Goal: Check status: Check status

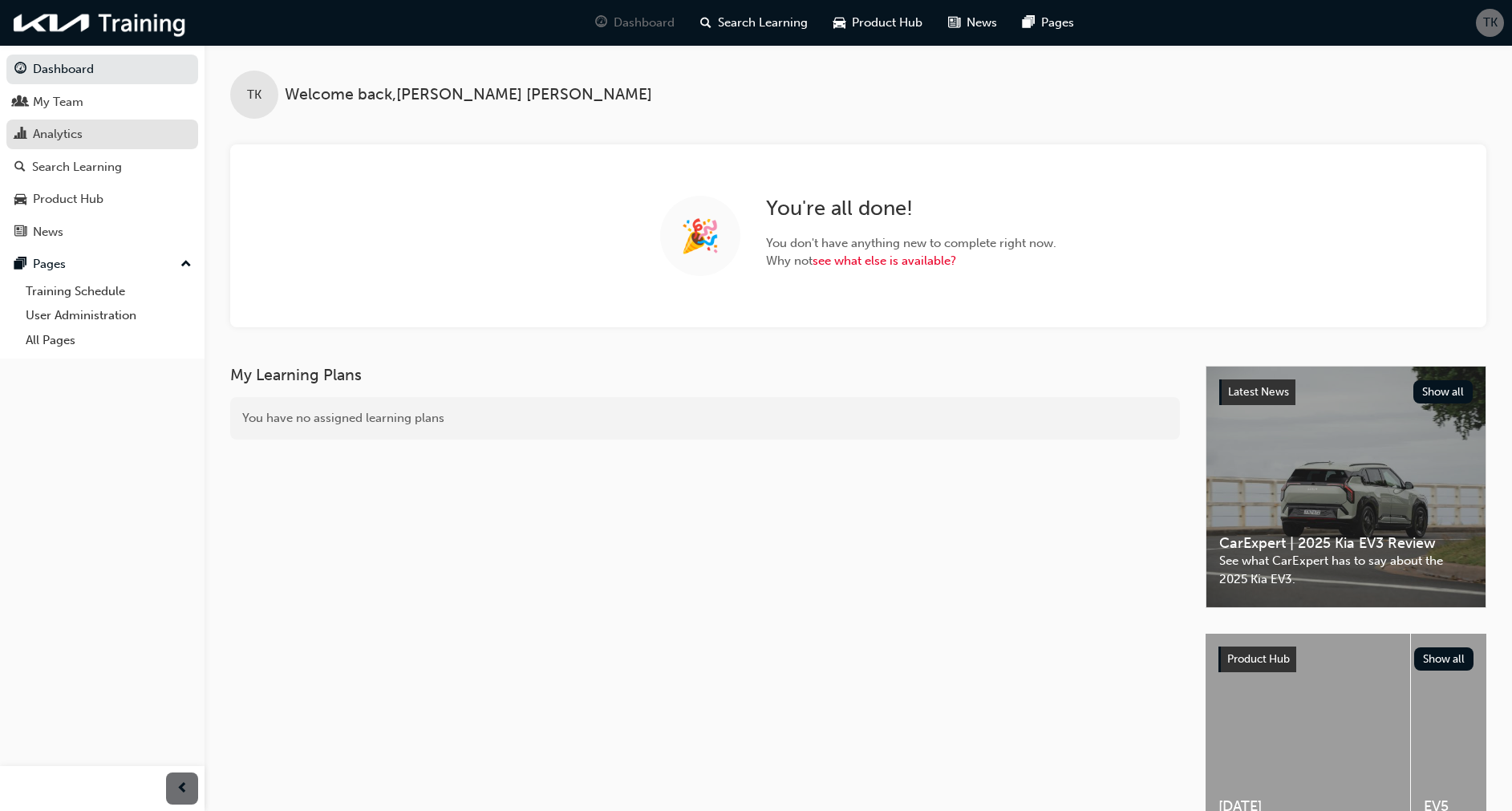
click at [47, 132] on div "Analytics" at bounding box center [58, 134] width 49 height 19
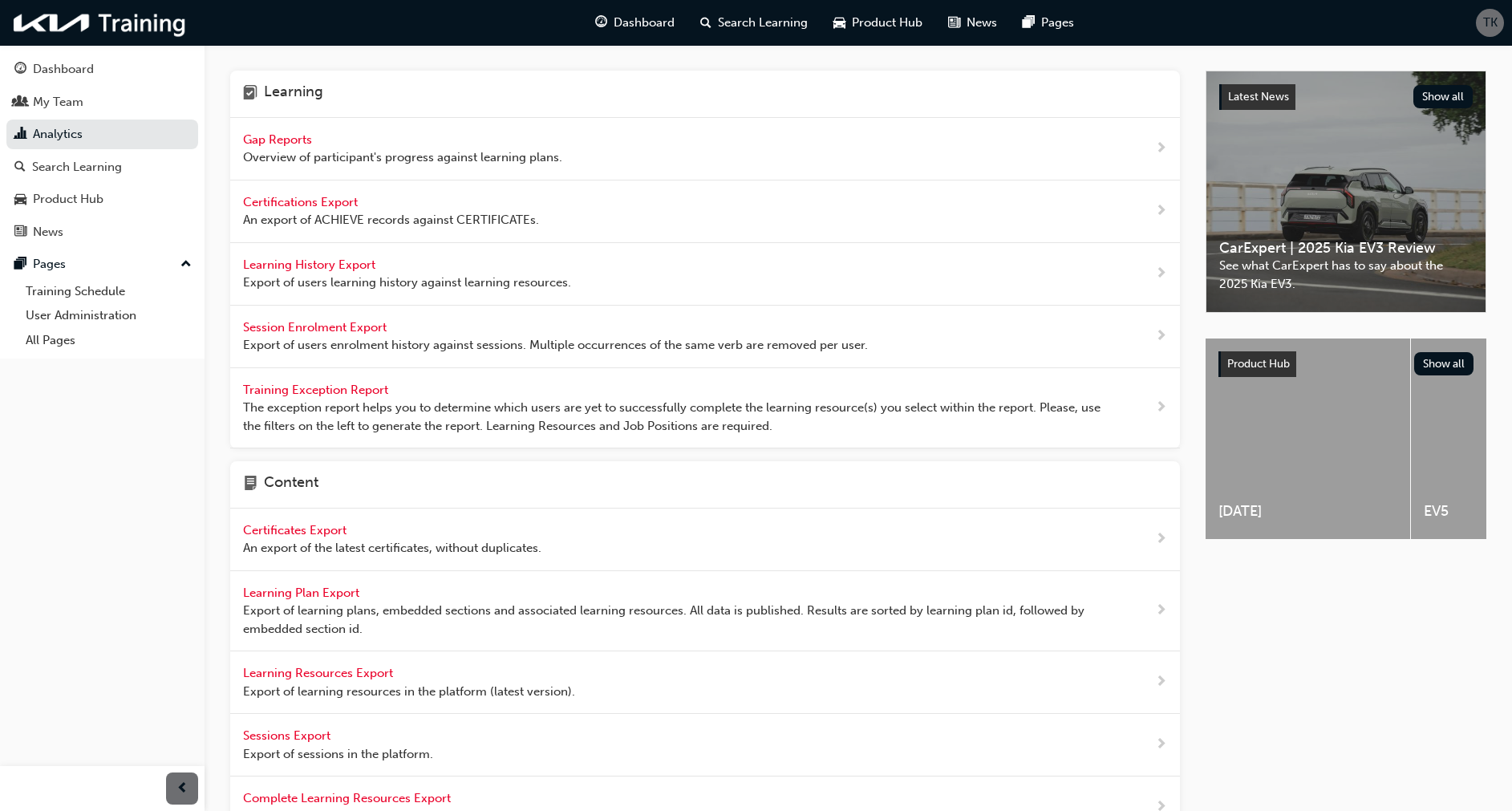
click at [266, 144] on span "Gap Reports" at bounding box center [279, 139] width 72 height 15
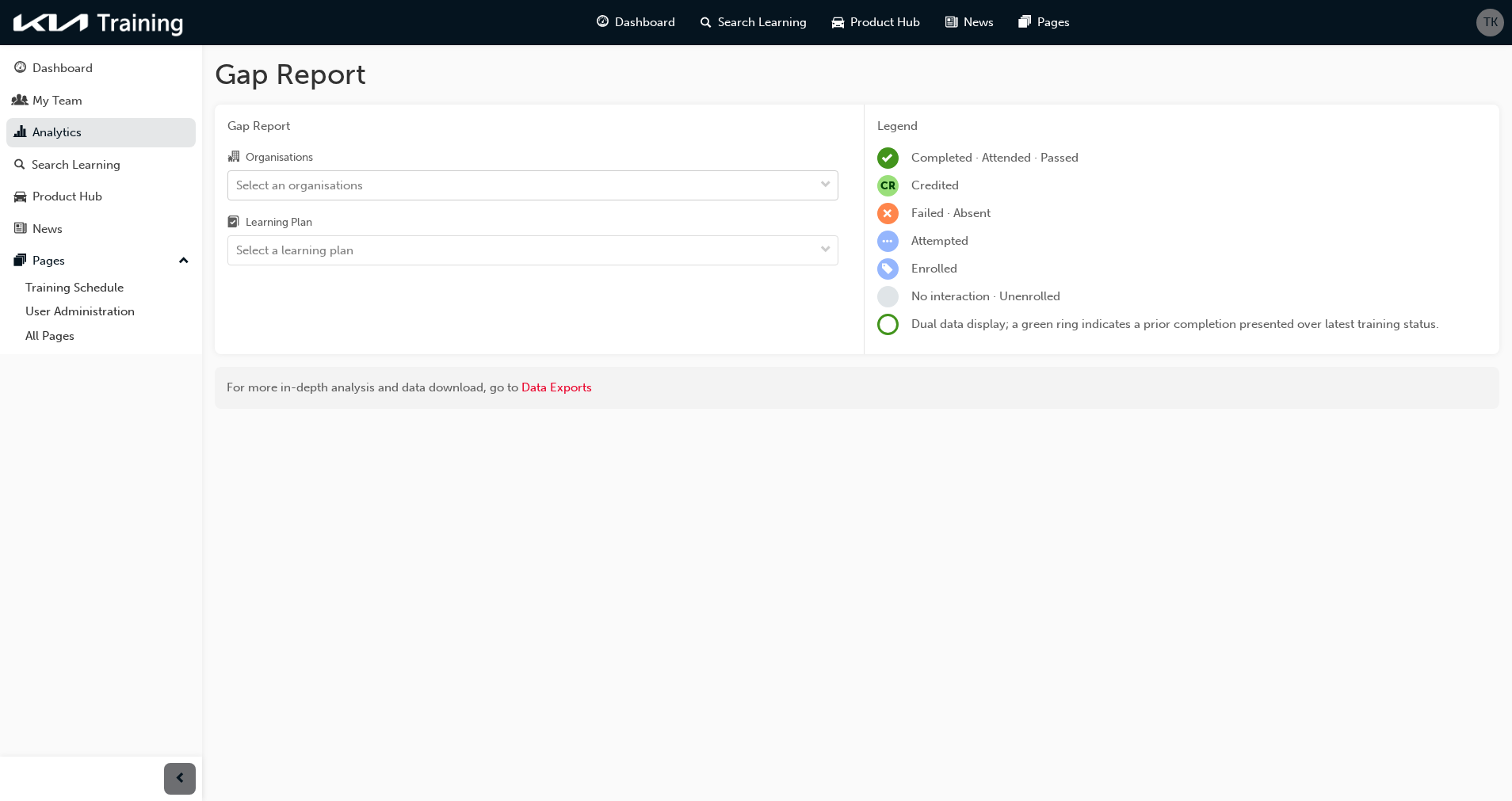
drag, startPoint x: 407, startPoint y: 195, endPoint x: 397, endPoint y: 187, distance: 12.8
click at [406, 194] on div "Select an organisations" at bounding box center [521, 185] width 585 height 28
click at [238, 191] on input "Organisations Select an organisations" at bounding box center [237, 184] width 2 height 14
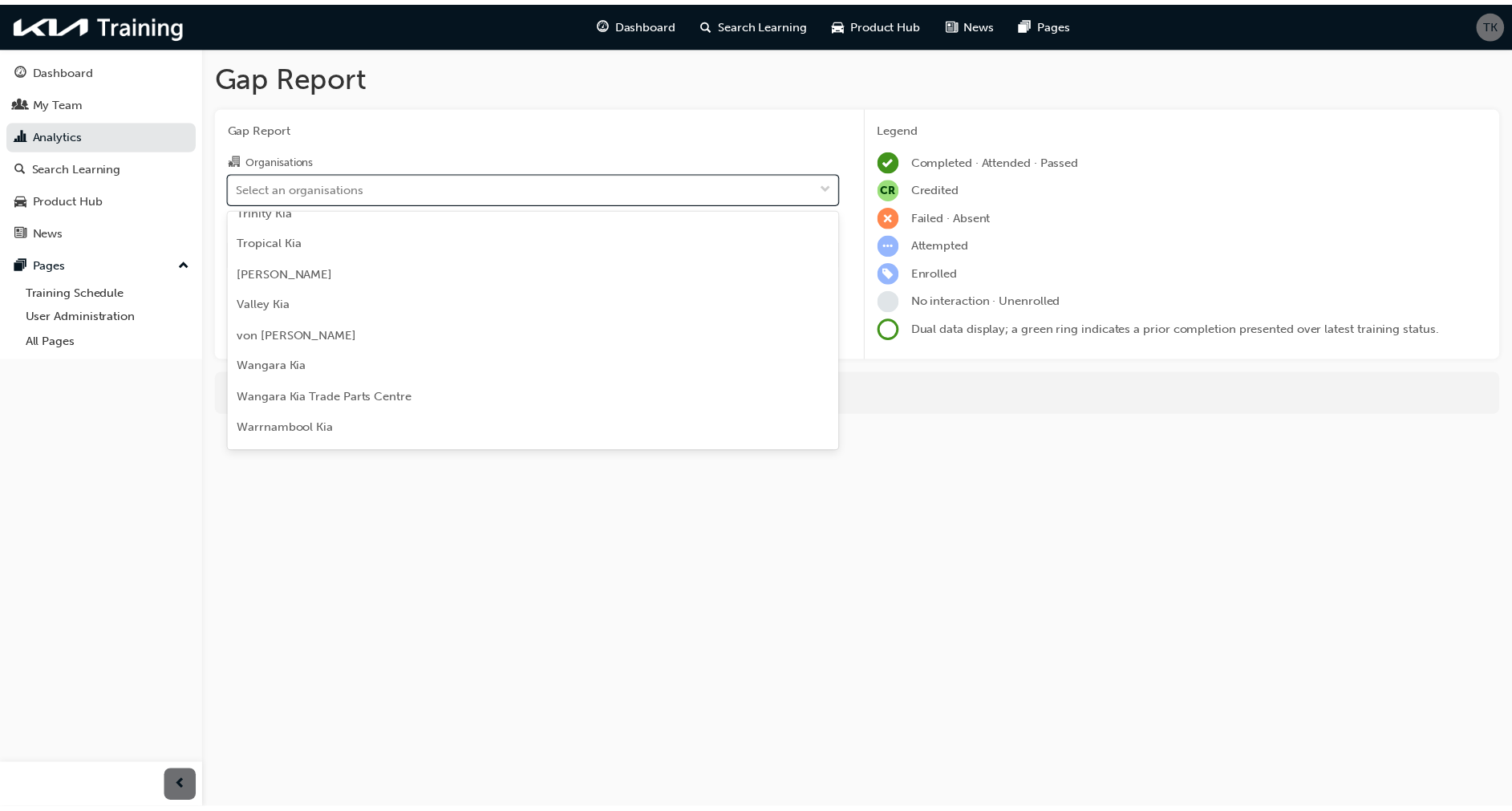
scroll to position [4488, 0]
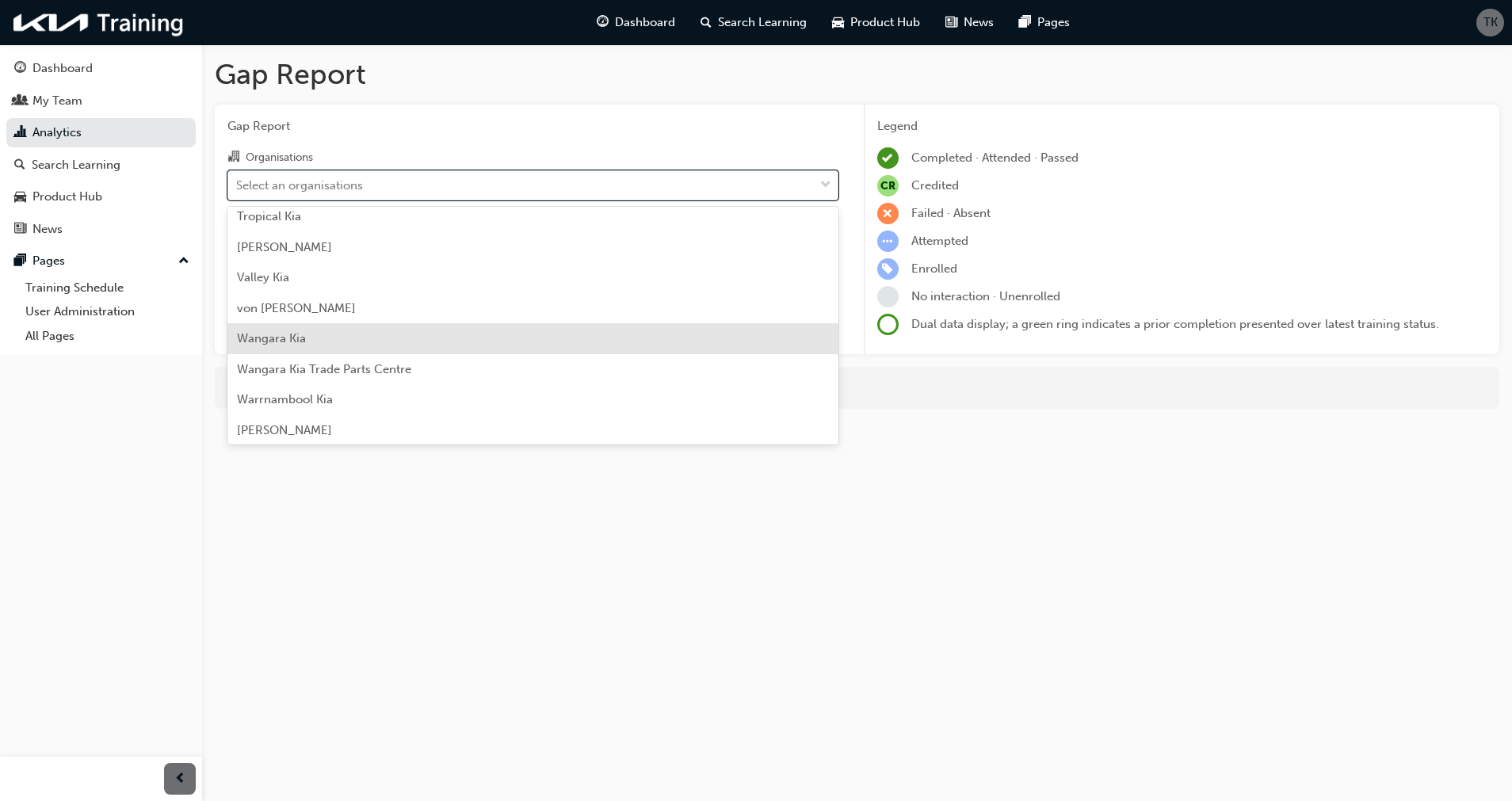
click at [374, 341] on div "Wangara Kia" at bounding box center [533, 339] width 611 height 31
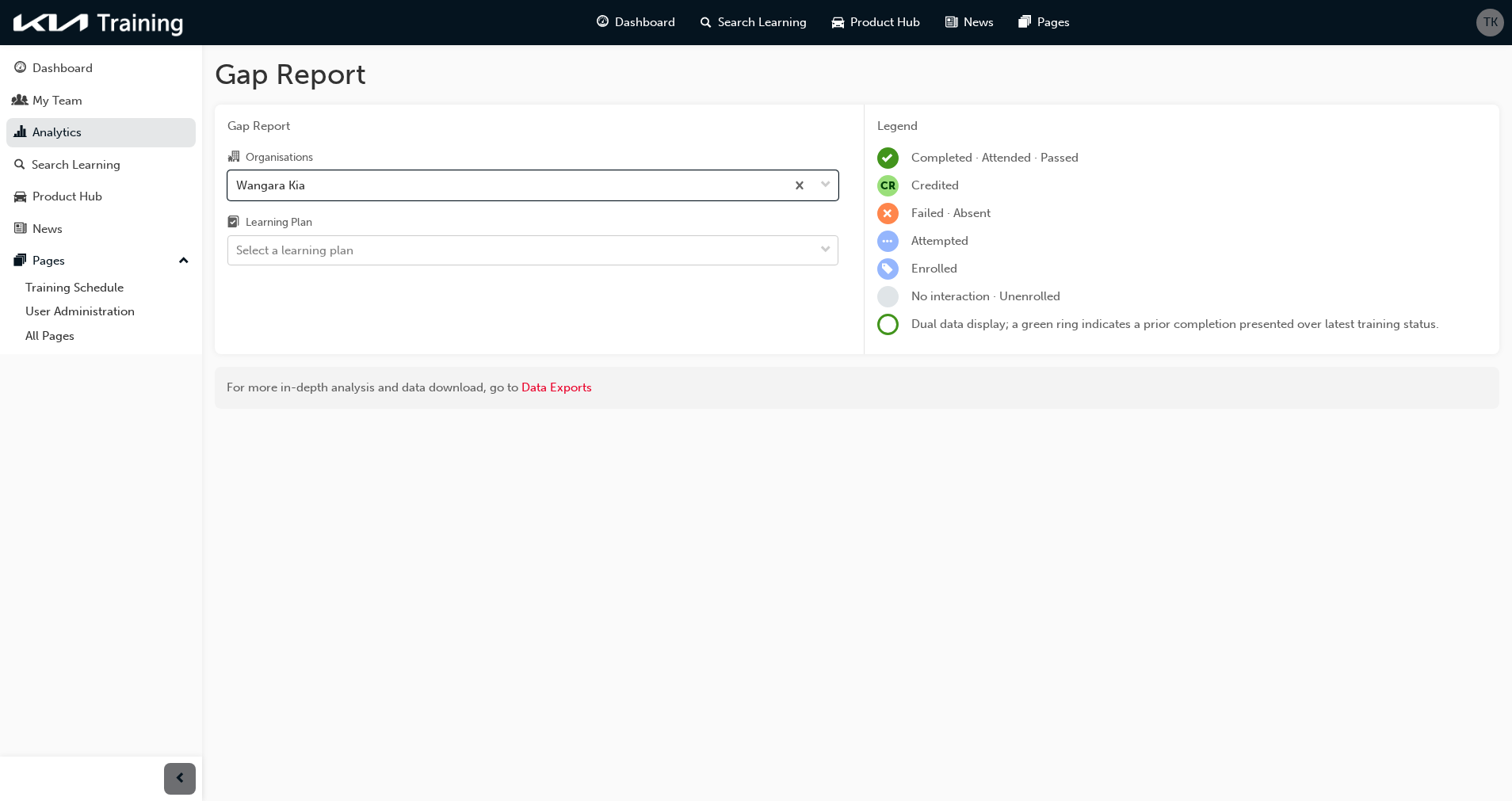
click at [303, 252] on div "Select a learning plan" at bounding box center [295, 251] width 117 height 18
click at [238, 252] on input "Learning Plan Select a learning plan" at bounding box center [237, 250] width 2 height 14
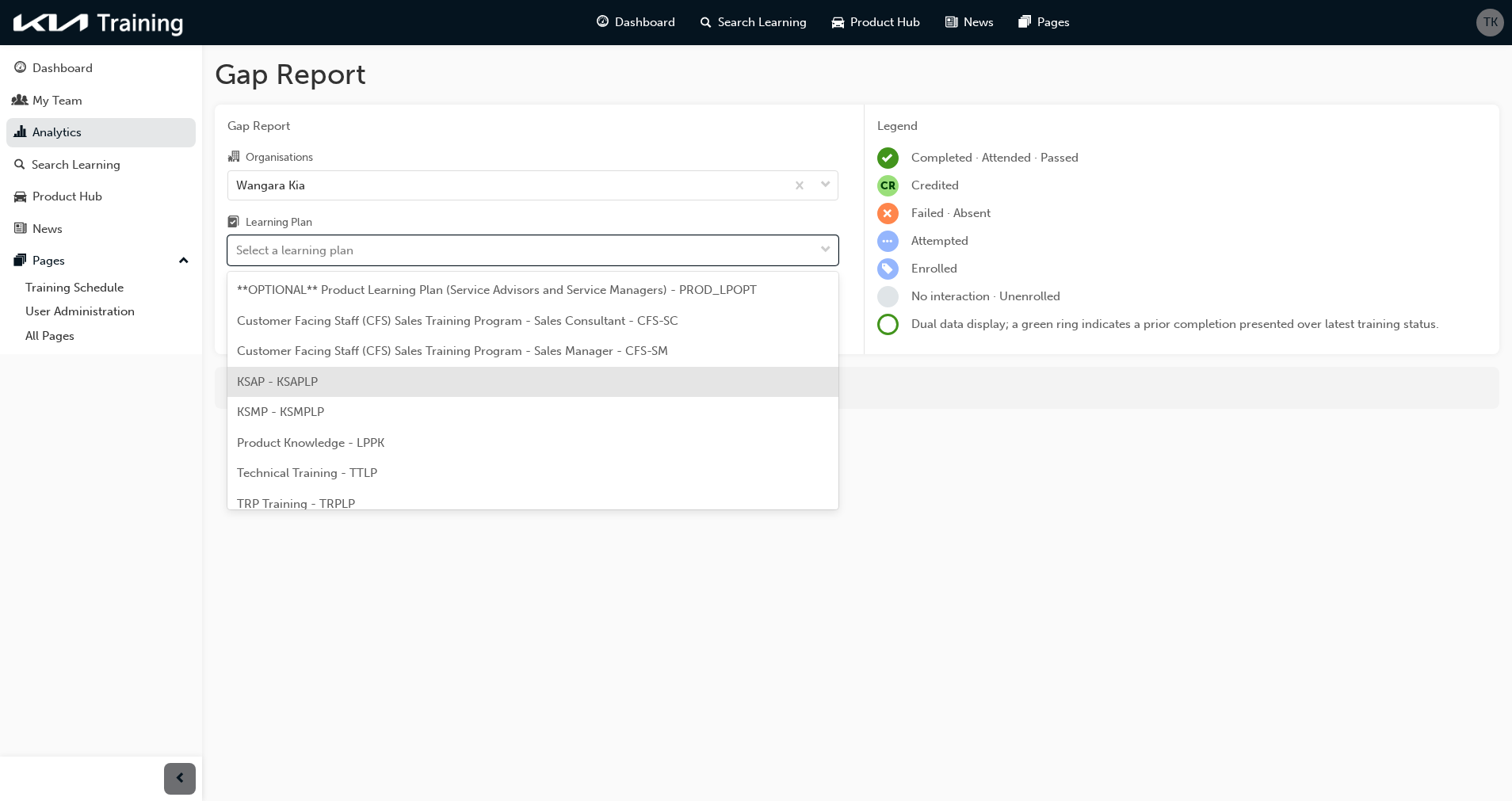
click at [312, 375] on span "KSAP - KSAPLP" at bounding box center [277, 382] width 81 height 14
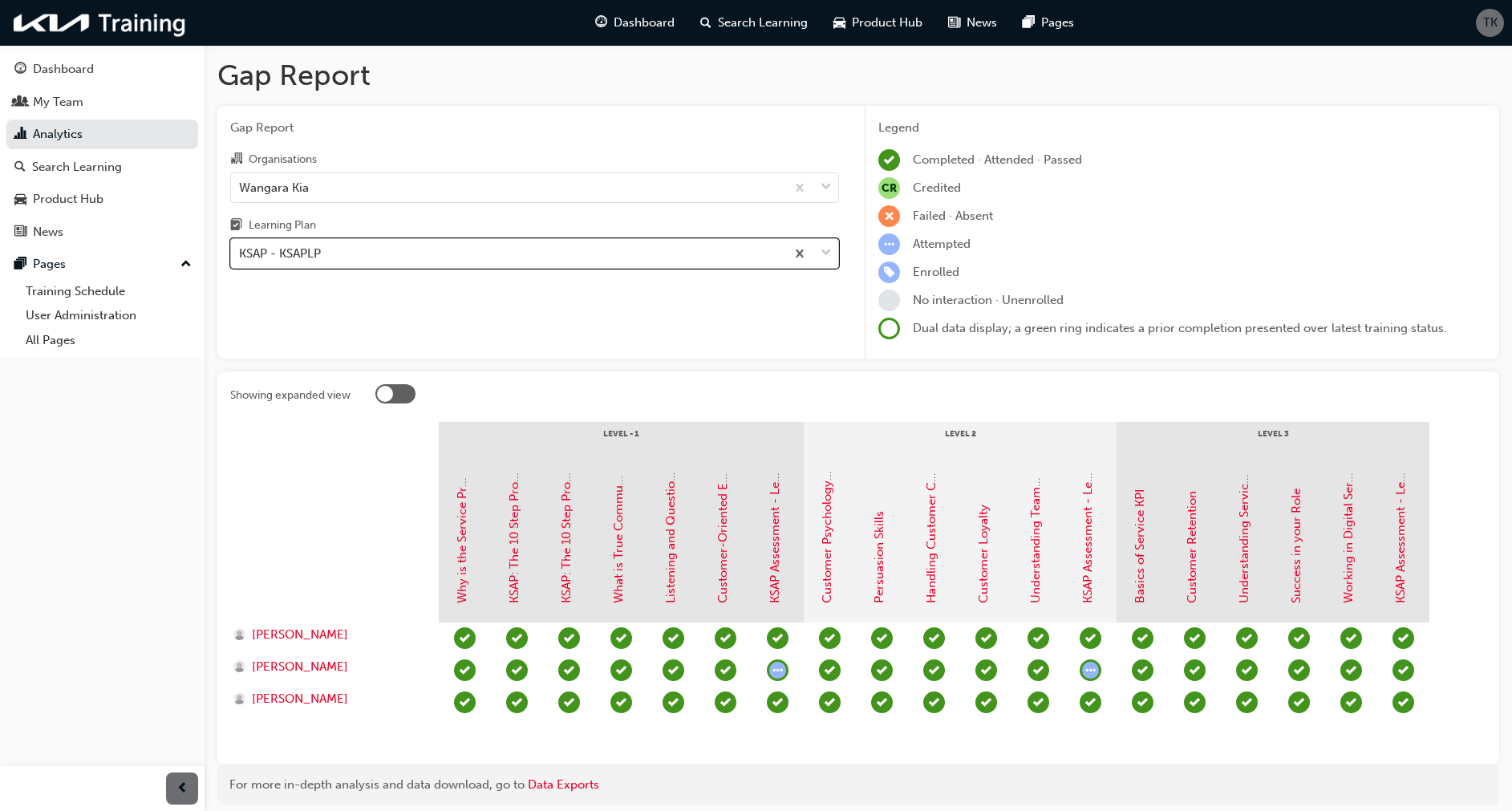
click at [342, 247] on div "KSAP - KSAPLP" at bounding box center [508, 254] width 555 height 28
click at [241, 247] on input "Learning Plan option KSAP - KSAPLP, selected. 0 results available. Select is fo…" at bounding box center [240, 253] width 2 height 14
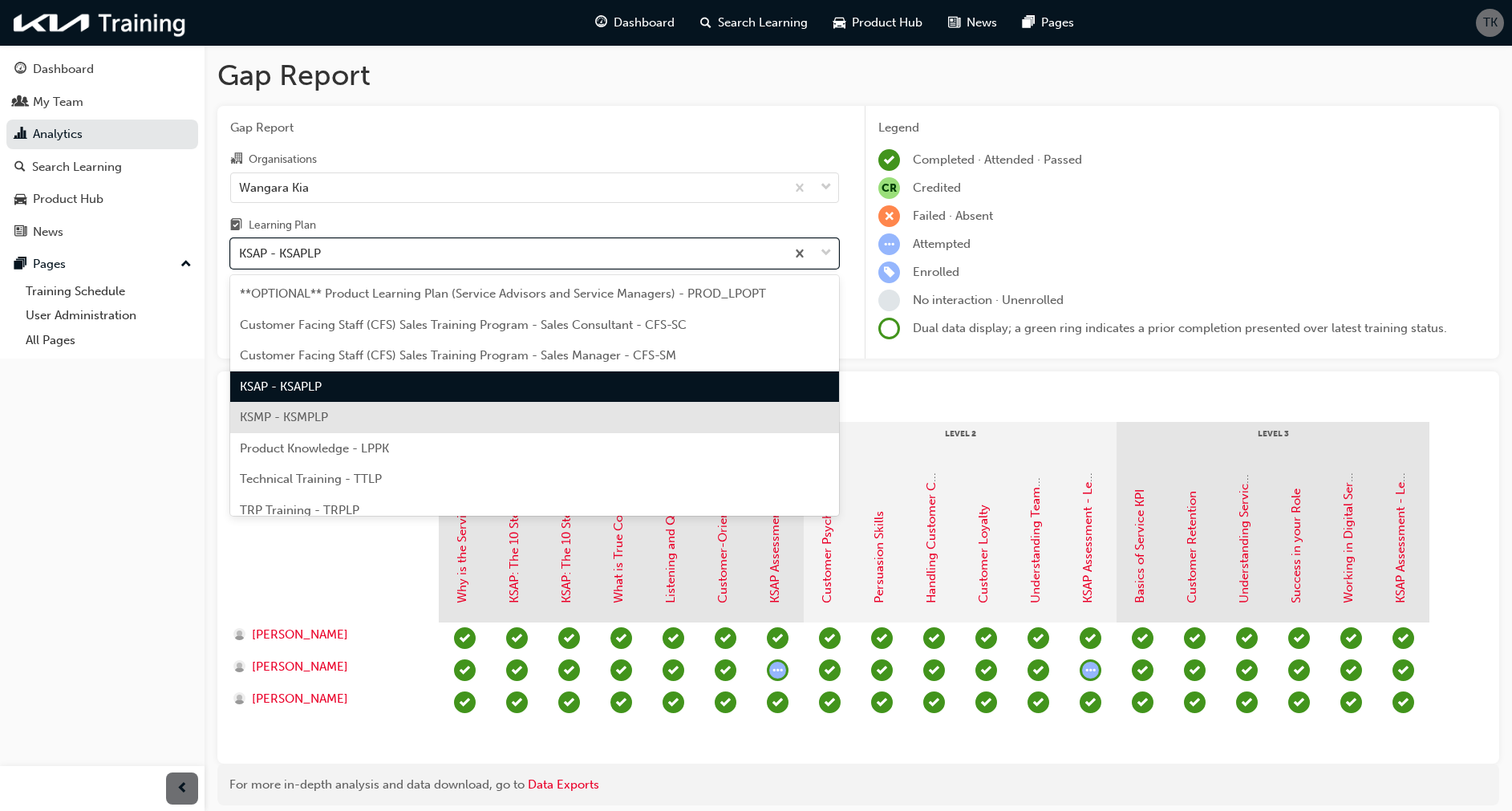
click at [300, 414] on span "KSMP - KSMPLP" at bounding box center [284, 418] width 88 height 15
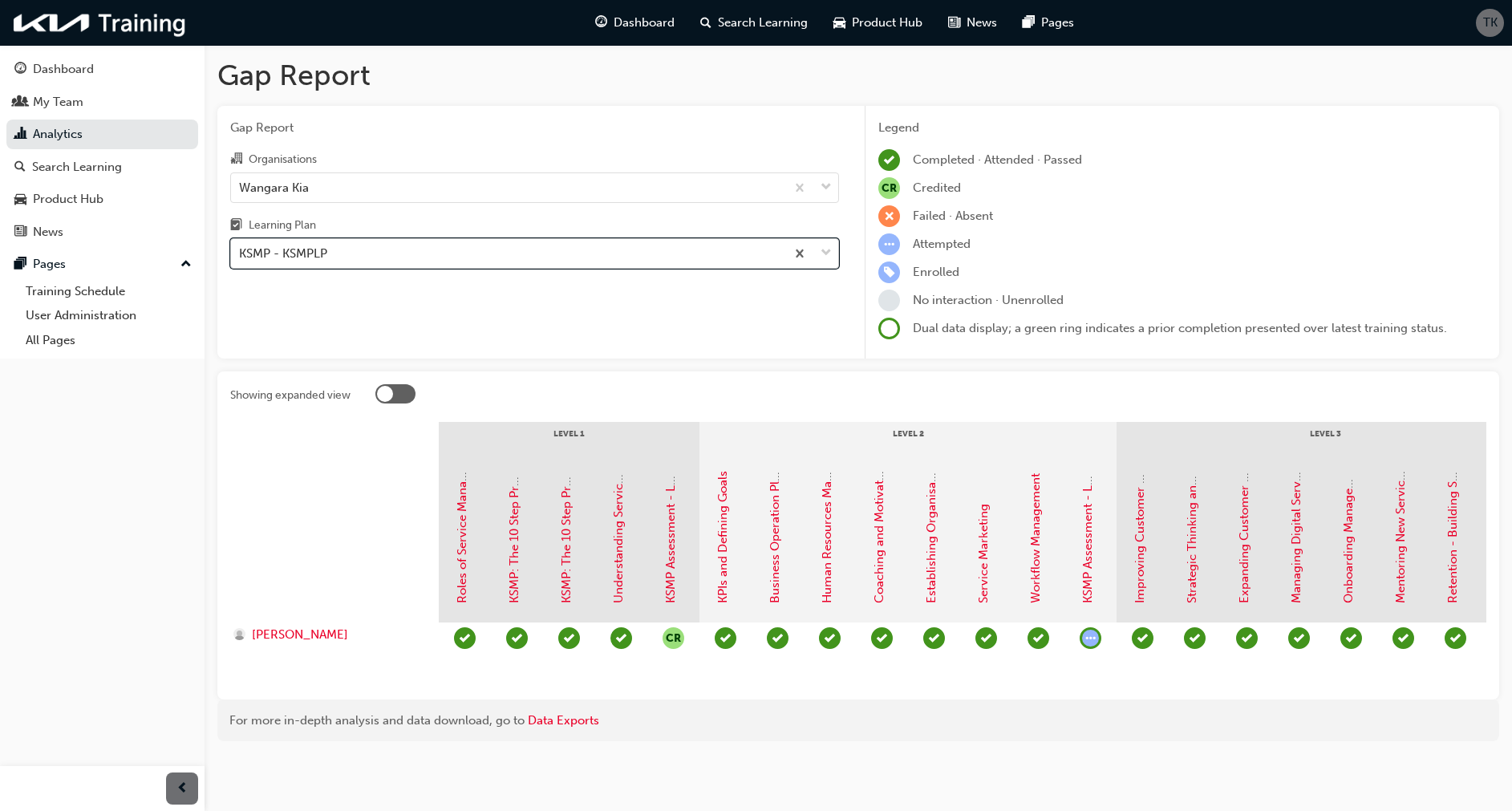
click at [338, 250] on div "KSMP - KSMPLP" at bounding box center [508, 254] width 555 height 28
click at [241, 250] on input "Learning Plan option KSMP - KSMPLP, selected. 0 results available. Select is fo…" at bounding box center [240, 253] width 2 height 14
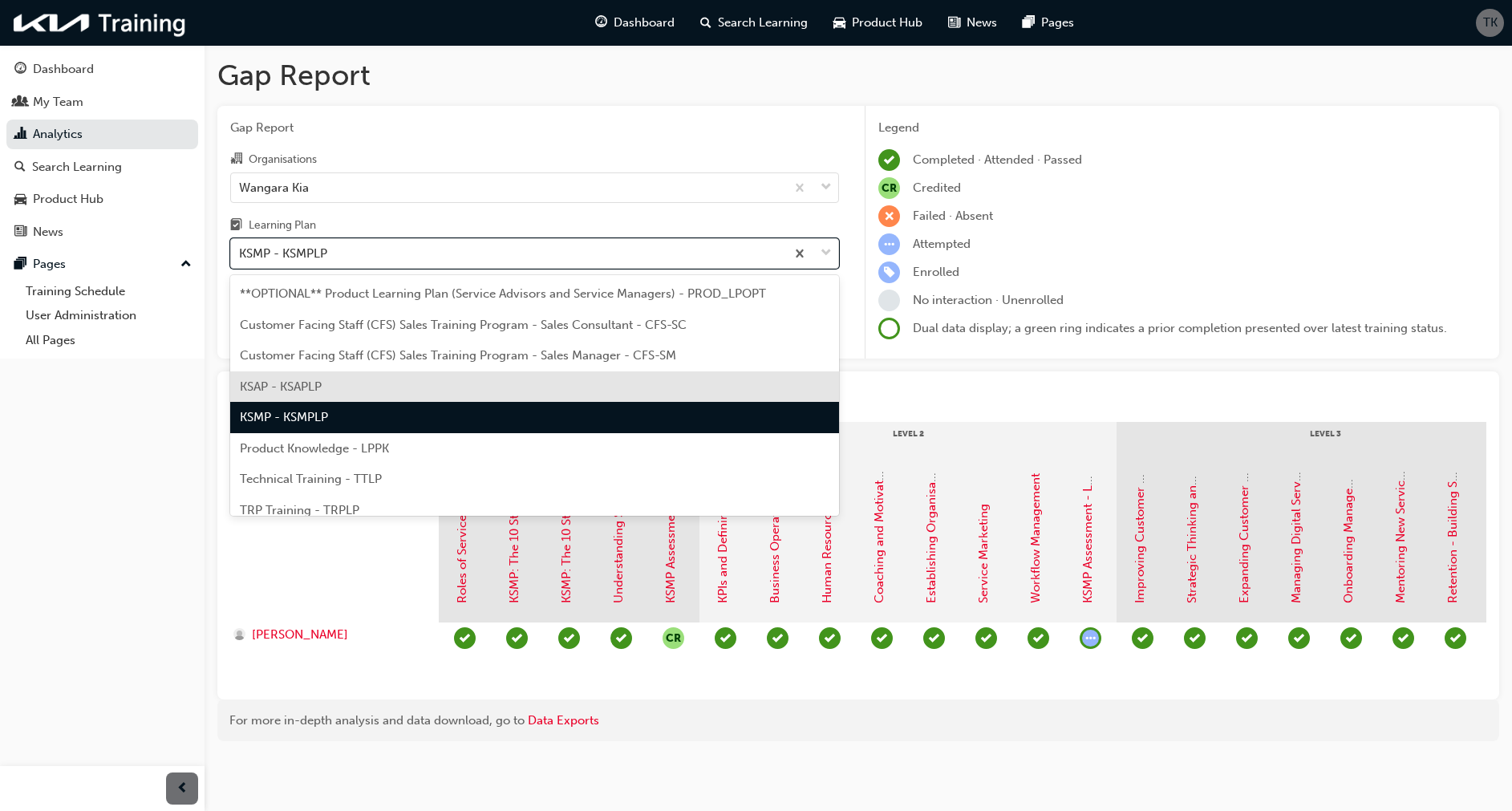
click at [319, 378] on div "KSAP - KSAPLP" at bounding box center [534, 387] width 609 height 32
